Goal: Task Accomplishment & Management: Use online tool/utility

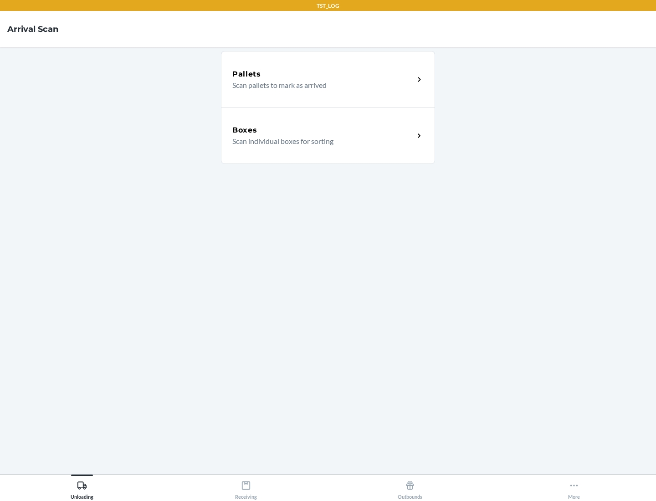
click at [323, 130] on div "Boxes" at bounding box center [323, 130] width 182 height 11
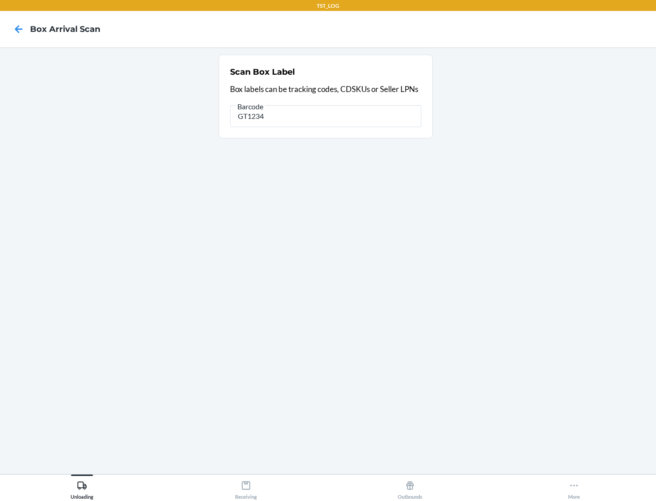
type input "GT1234"
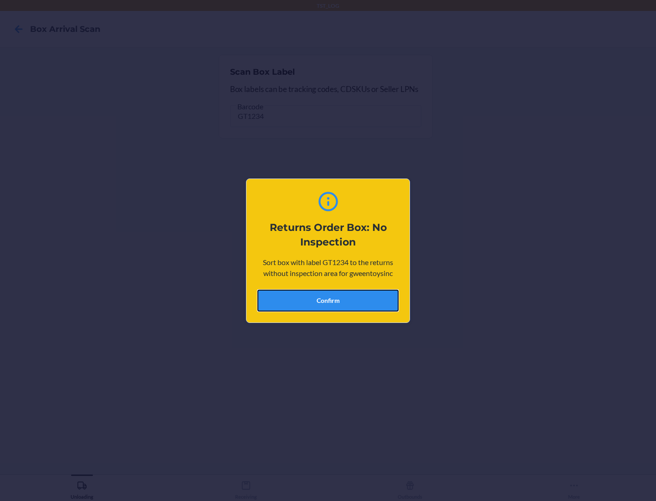
click at [328, 300] on button "Confirm" at bounding box center [327, 301] width 141 height 22
